Goal: Task Accomplishment & Management: Use online tool/utility

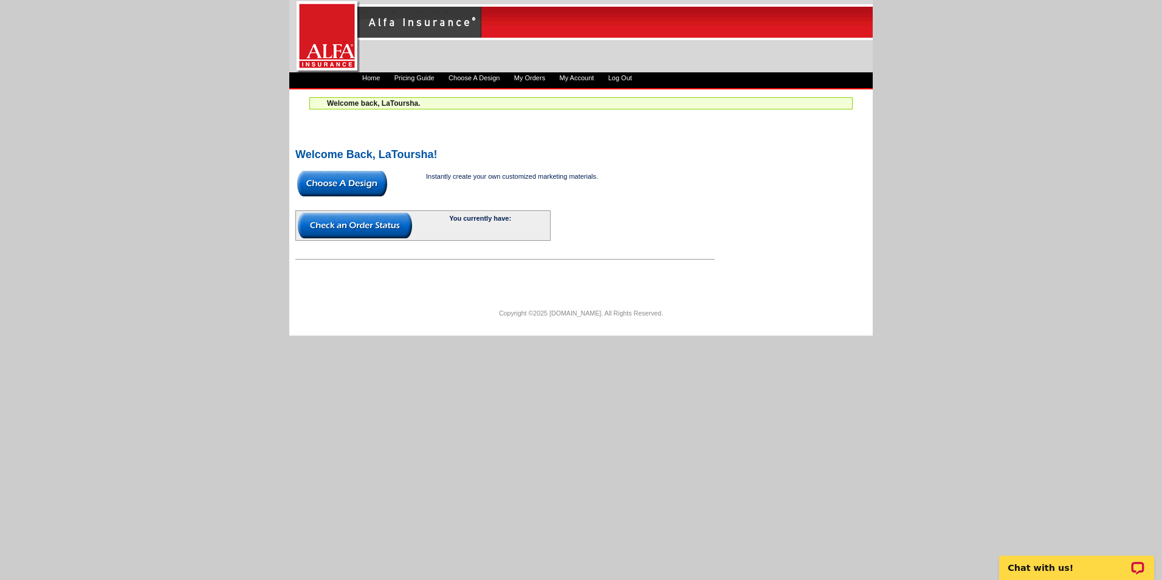
click at [350, 188] on img at bounding box center [342, 184] width 90 height 26
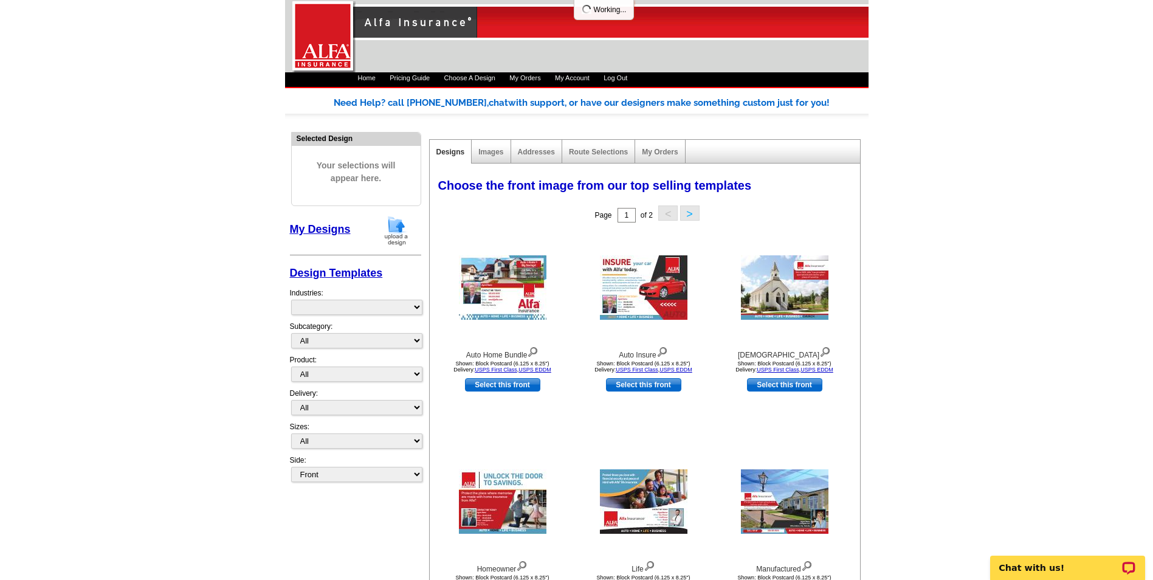
select select "1325"
click at [507, 272] on img at bounding box center [503, 287] width 88 height 64
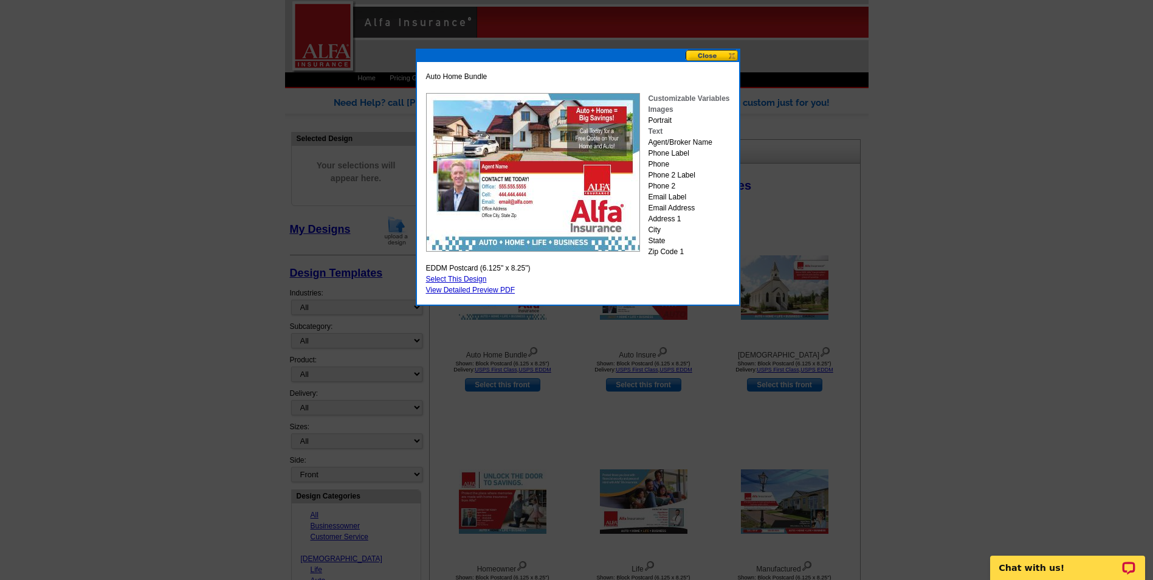
click at [704, 51] on button at bounding box center [713, 56] width 54 height 12
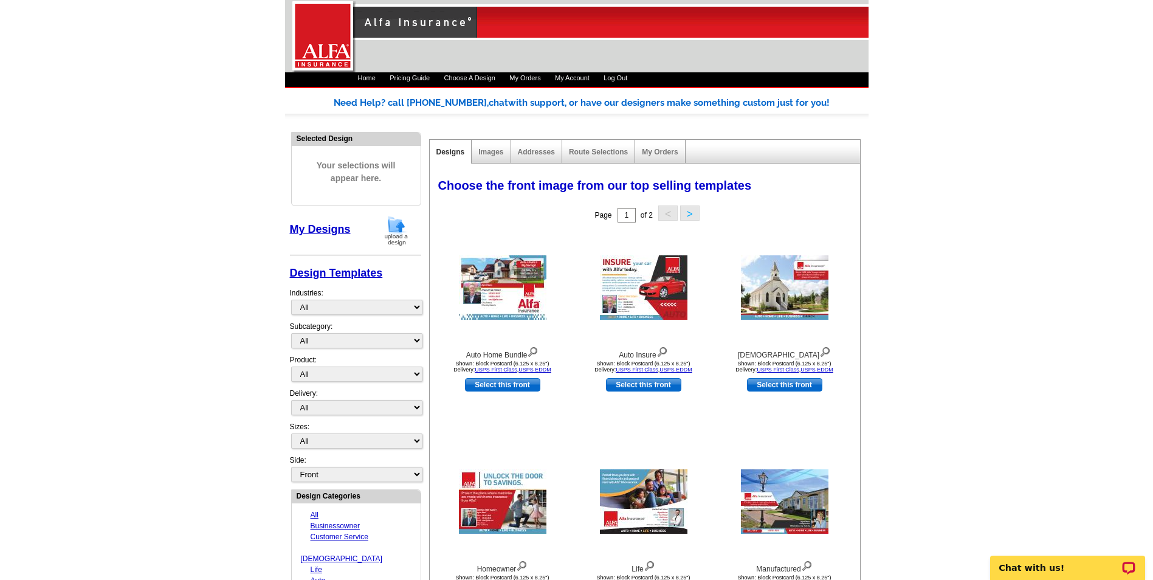
click at [499, 152] on link "Images" at bounding box center [490, 152] width 25 height 9
